Goal: Task Accomplishment & Management: Manage account settings

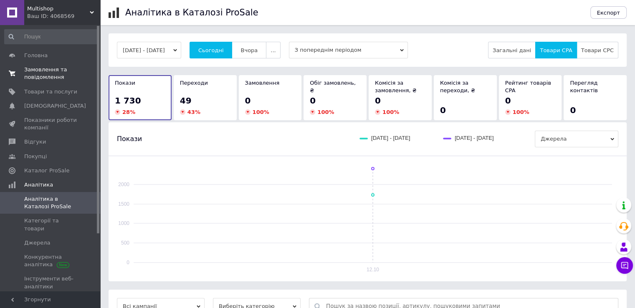
click at [44, 77] on span "Замовлення та повідомлення" at bounding box center [50, 73] width 53 height 15
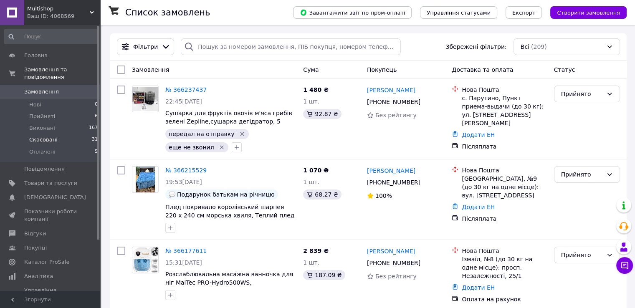
drag, startPoint x: 47, startPoint y: 126, endPoint x: 35, endPoint y: 130, distance: 12.3
click at [35, 136] on span "Скасовані" at bounding box center [43, 140] width 28 height 8
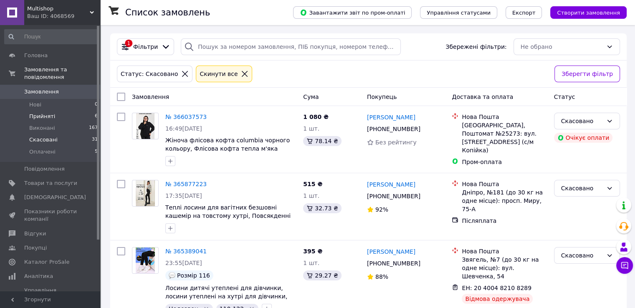
click at [36, 113] on span "Прийняті" at bounding box center [42, 117] width 26 height 8
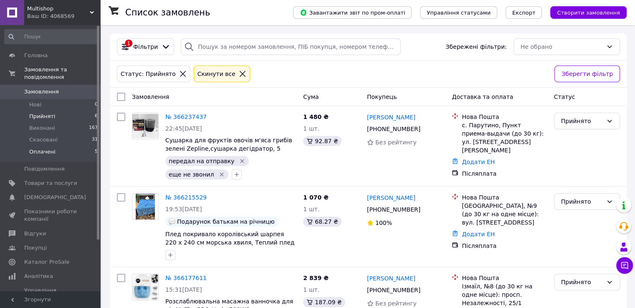
click at [48, 148] on span "Оплачені" at bounding box center [42, 152] width 26 height 8
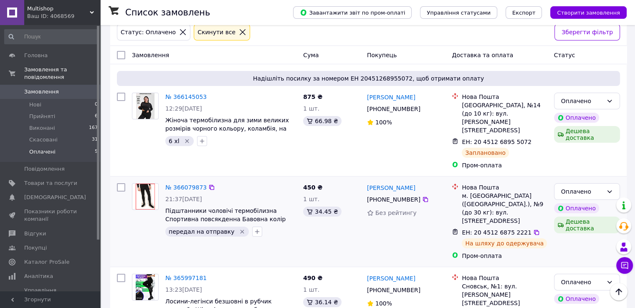
scroll to position [215, 0]
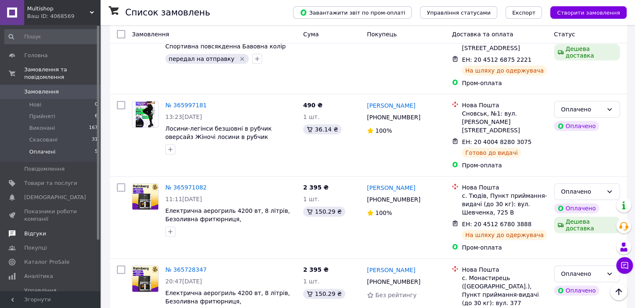
click at [36, 230] on span "Відгуки" at bounding box center [35, 234] width 22 height 8
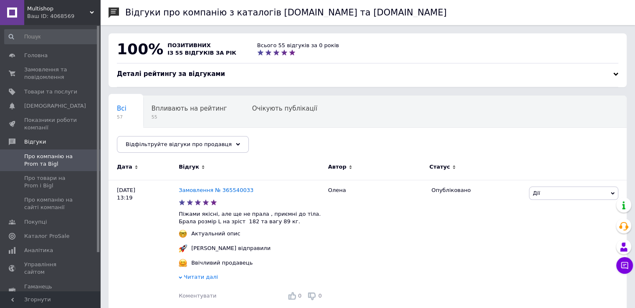
click at [67, 159] on span "Про компанію на Prom та Bigl" at bounding box center [50, 160] width 53 height 15
